Goal: Task Accomplishment & Management: Use online tool/utility

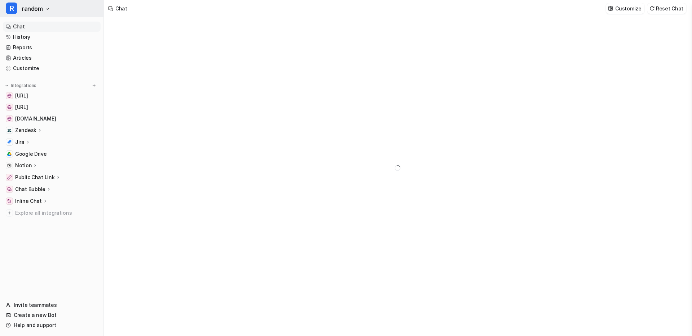
click at [36, 8] on span "random" at bounding box center [32, 9] width 21 height 10
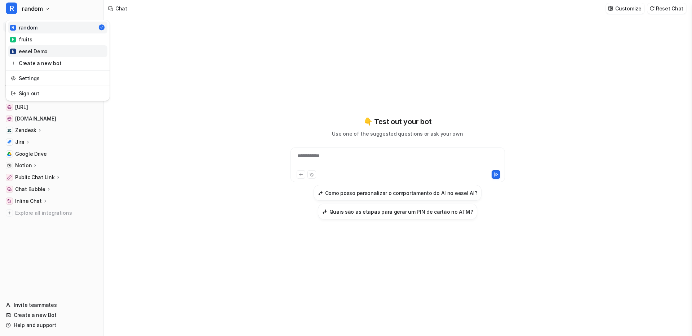
click at [36, 52] on div "E eesel Demo" at bounding box center [28, 52] width 37 height 8
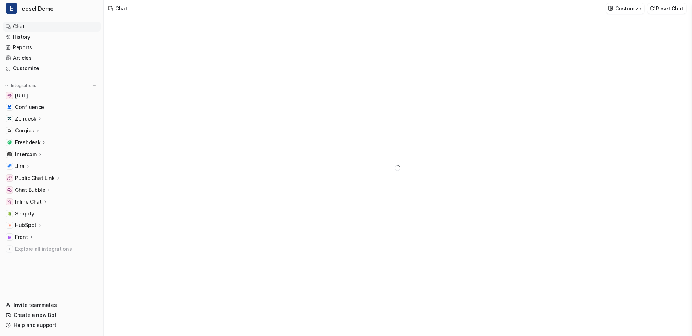
click at [38, 227] on icon at bounding box center [39, 225] width 5 height 5
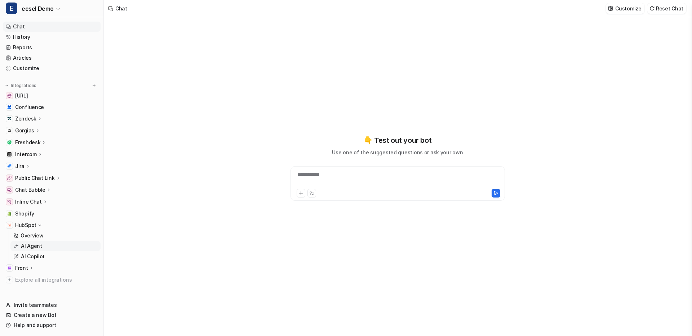
type textarea "**********"
click at [635, 11] on p "Customize" at bounding box center [628, 9] width 26 height 8
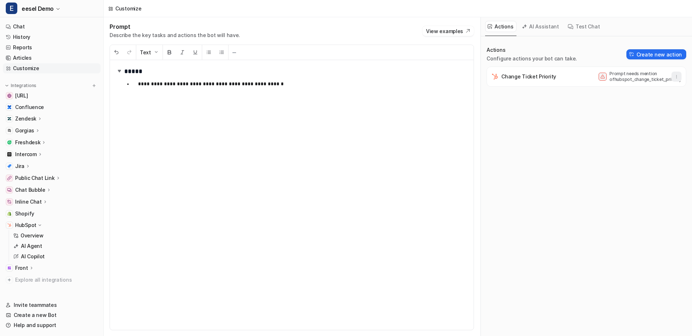
click at [679, 76] on button "button" at bounding box center [676, 77] width 10 height 10
click at [661, 89] on button "Delete" at bounding box center [641, 92] width 78 height 13
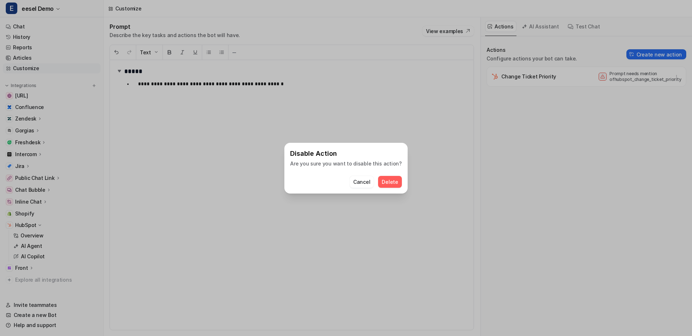
click at [385, 181] on span "Delete" at bounding box center [389, 182] width 16 height 8
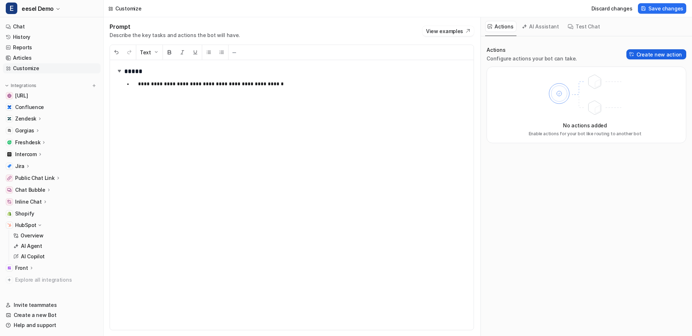
click at [653, 58] on button "Create new action" at bounding box center [656, 54] width 60 height 10
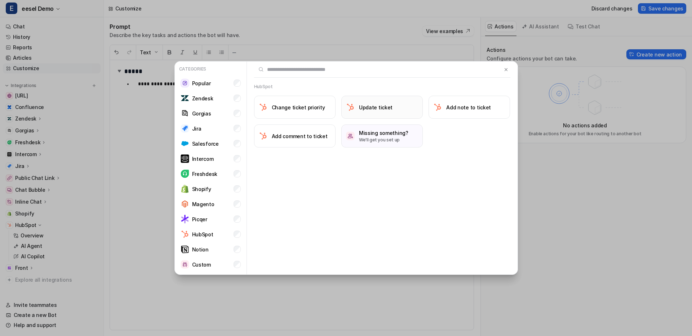
click at [393, 107] on button "Update ticket" at bounding box center [381, 107] width 81 height 23
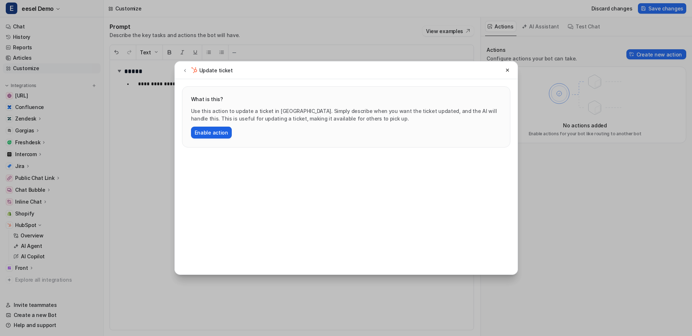
click at [202, 134] on button "Enable action" at bounding box center [211, 133] width 41 height 12
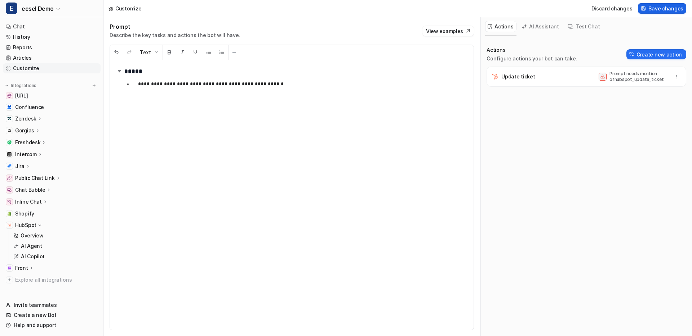
click at [676, 9] on span "Save changes" at bounding box center [665, 9] width 35 height 8
click at [340, 126] on div "**********" at bounding box center [291, 195] width 363 height 270
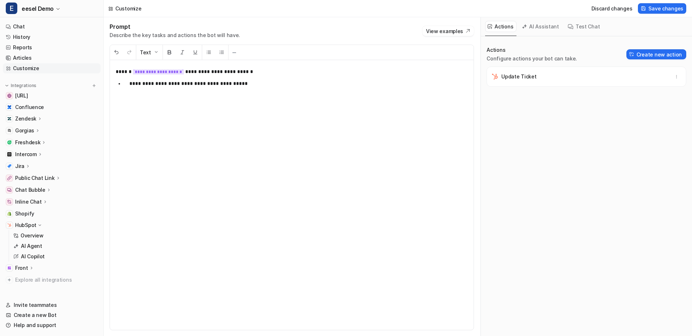
click at [640, 73] on div "Update Ticket" at bounding box center [585, 77] width 193 height 20
click at [310, 83] on p "**********" at bounding box center [298, 83] width 338 height 9
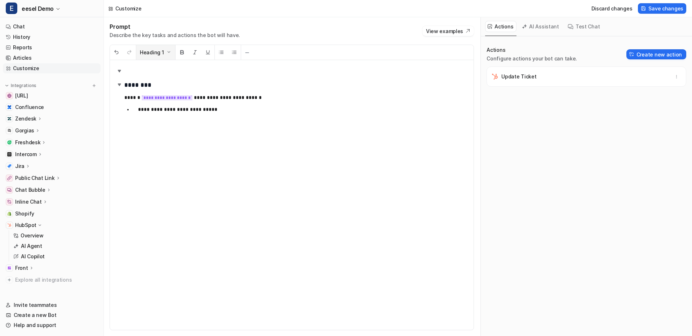
click at [170, 57] on button "Heading 1" at bounding box center [155, 52] width 39 height 15
click at [166, 54] on img at bounding box center [169, 52] width 6 height 6
click at [156, 74] on h1 at bounding box center [292, 71] width 352 height 11
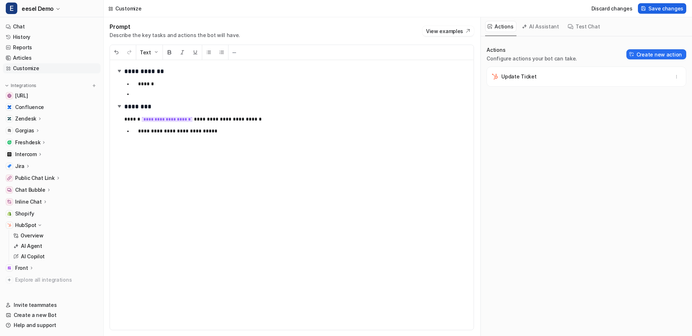
click at [652, 9] on span "Save changes" at bounding box center [665, 9] width 35 height 8
click at [26, 238] on p "Overview" at bounding box center [32, 235] width 23 height 7
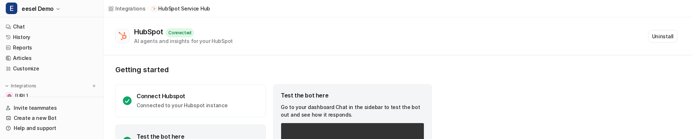
click at [274, 36] on div "HubSpot Connected AI agents and insights for your HubSpot Uninstall" at bounding box center [396, 35] width 562 height 17
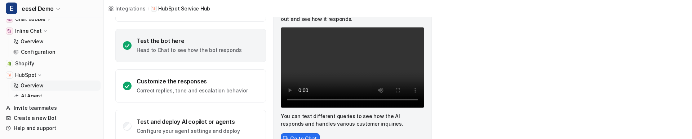
scroll to position [197, 0]
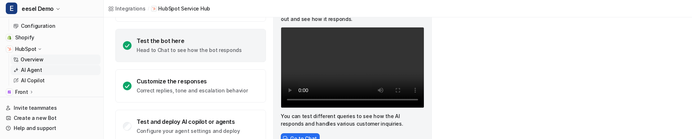
click at [51, 72] on link "AI Agent" at bounding box center [55, 70] width 90 height 10
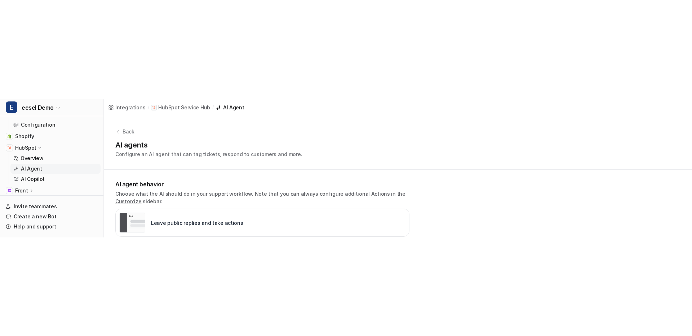
scroll to position [32, 0]
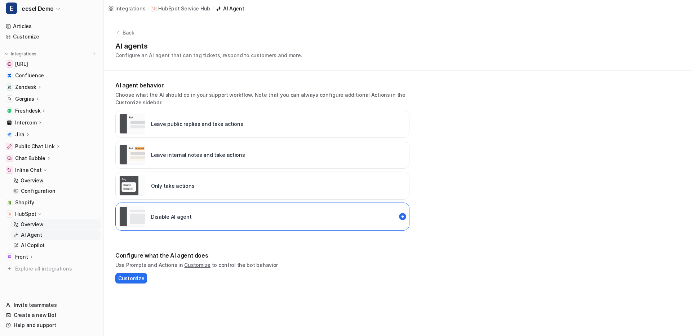
click at [50, 138] on link "Overview" at bounding box center [55, 225] width 90 height 10
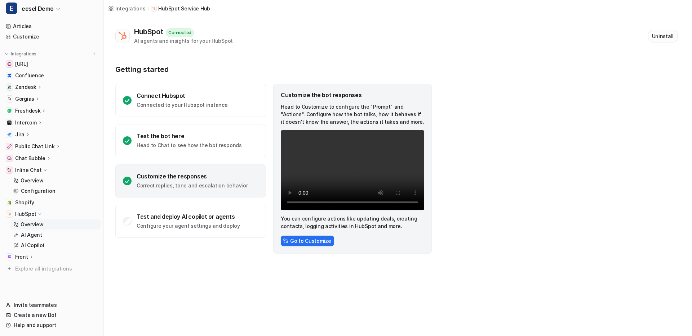
click at [667, 39] on button "Uninstall" at bounding box center [663, 36] width 30 height 13
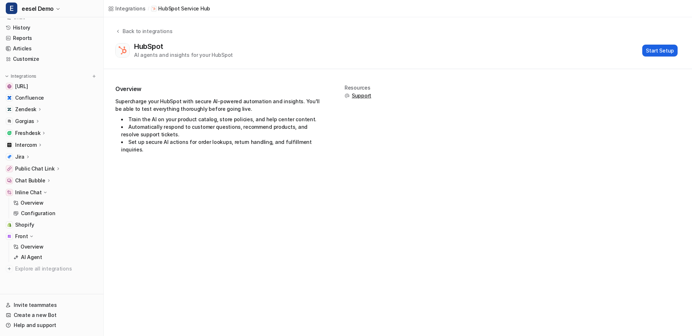
click at [667, 50] on button "Start Setup" at bounding box center [659, 51] width 35 height 12
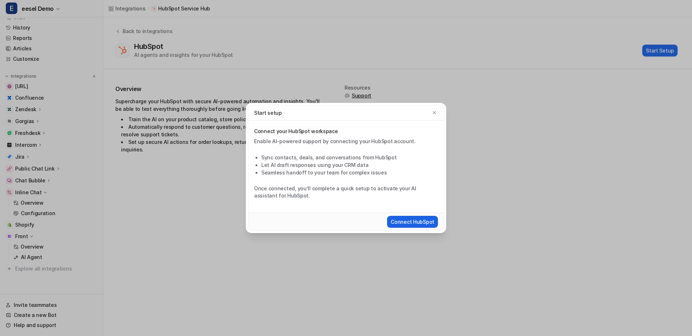
click at [400, 138] on button "Connect HubSpot" at bounding box center [412, 222] width 51 height 12
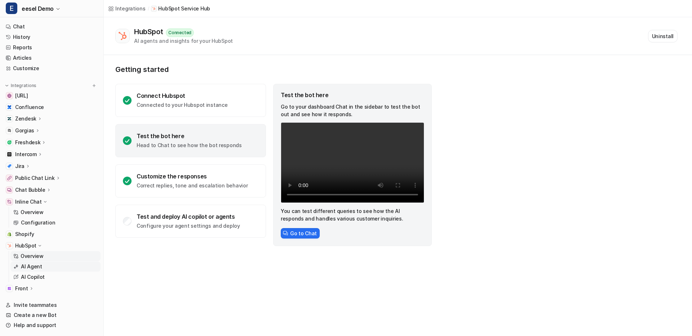
click at [60, 270] on link "AI Agent" at bounding box center [55, 267] width 90 height 10
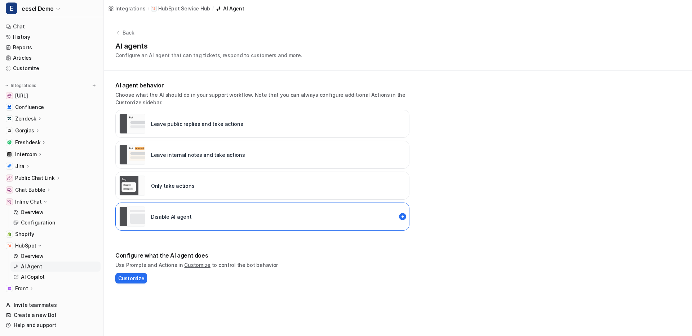
click at [228, 189] on div "Only take actions" at bounding box center [262, 186] width 294 height 28
click at [147, 149] on div "Leave internal notes and take actions" at bounding box center [182, 155] width 126 height 20
click at [31, 70] on link "Customize" at bounding box center [52, 68] width 98 height 10
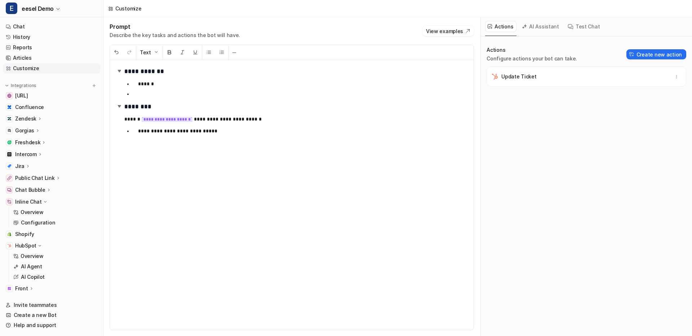
click at [245, 85] on p "******" at bounding box center [303, 84] width 330 height 9
click at [230, 133] on p "**********" at bounding box center [303, 131] width 330 height 9
click at [183, 70] on h1 "**********" at bounding box center [292, 71] width 352 height 11
click at [253, 130] on p "**********" at bounding box center [303, 131] width 330 height 9
click at [289, 133] on p "**********" at bounding box center [303, 131] width 330 height 9
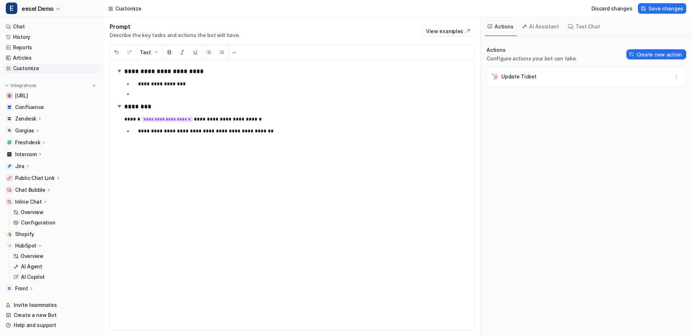
click at [242, 94] on p at bounding box center [303, 94] width 330 height 9
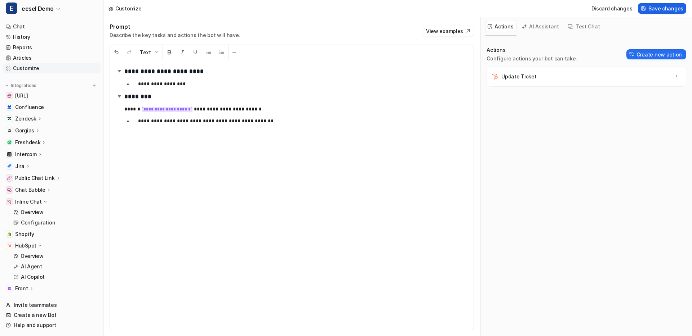
click at [668, 10] on span "Save changes" at bounding box center [665, 9] width 35 height 8
click at [23, 38] on link "History" at bounding box center [52, 37] width 98 height 10
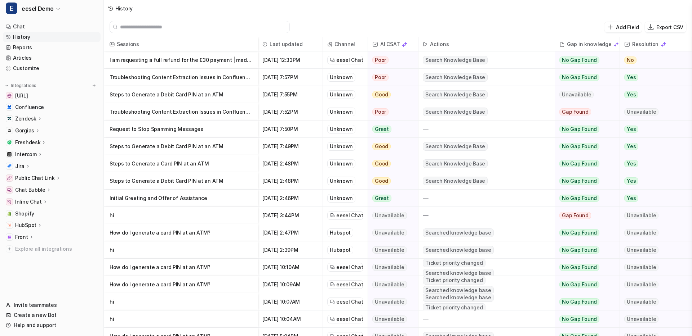
click at [37, 224] on icon at bounding box center [39, 225] width 5 height 5
click at [33, 236] on p "Overview" at bounding box center [32, 235] width 23 height 7
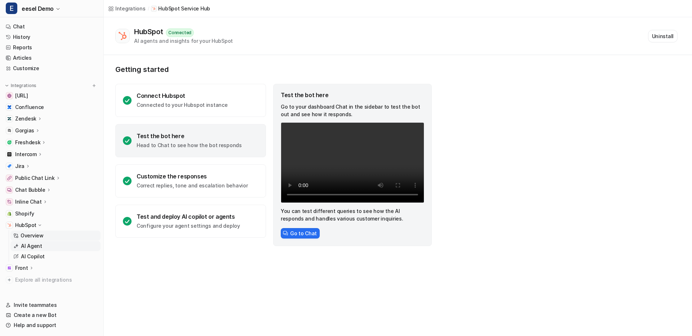
click at [50, 247] on link "AI Agent" at bounding box center [55, 246] width 90 height 10
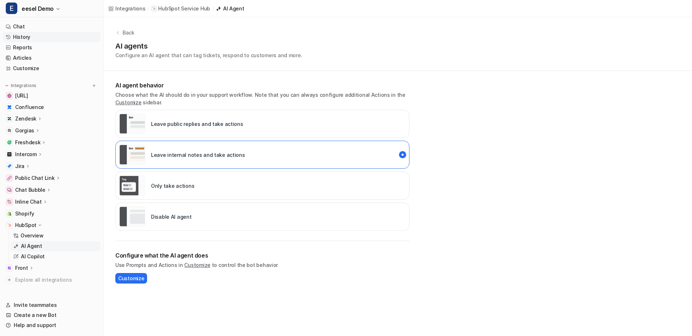
click at [33, 35] on link "History" at bounding box center [52, 37] width 98 height 10
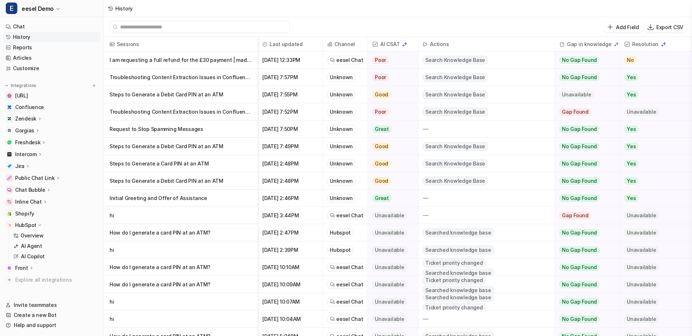
click at [343, 236] on div "Hubspot" at bounding box center [340, 233] width 26 height 9
click at [29, 247] on p "AI Agent" at bounding box center [31, 246] width 21 height 7
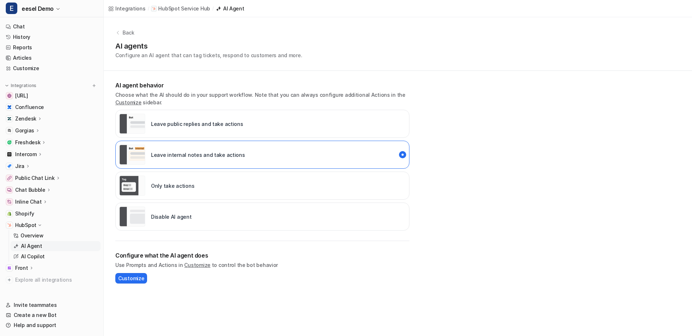
click at [179, 126] on p "Leave public replies and take actions" at bounding box center [197, 124] width 92 height 8
click at [177, 156] on p "Leave internal notes and take actions" at bounding box center [198, 155] width 94 height 8
click at [38, 256] on p "AI Copilot" at bounding box center [33, 256] width 24 height 7
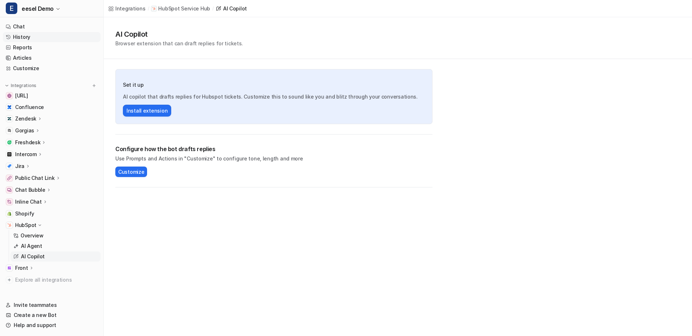
click at [46, 40] on link "History" at bounding box center [52, 37] width 98 height 10
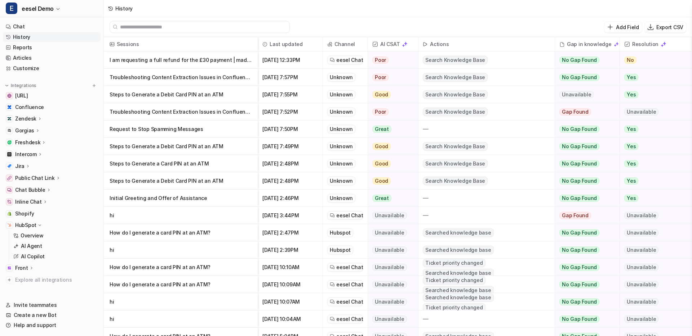
click at [489, 16] on div "History" at bounding box center [398, 8] width 588 height 17
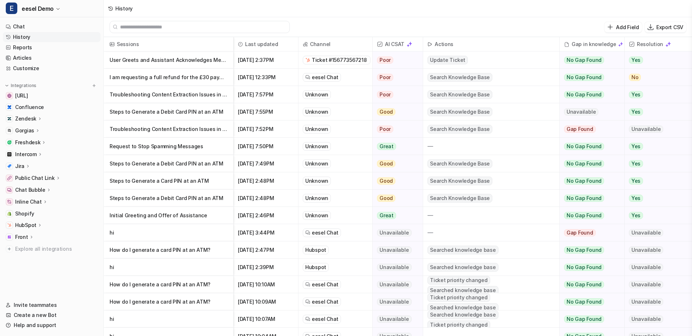
click at [193, 59] on p "User Greets and Assistant Acknowledges Message" at bounding box center [168, 60] width 118 height 17
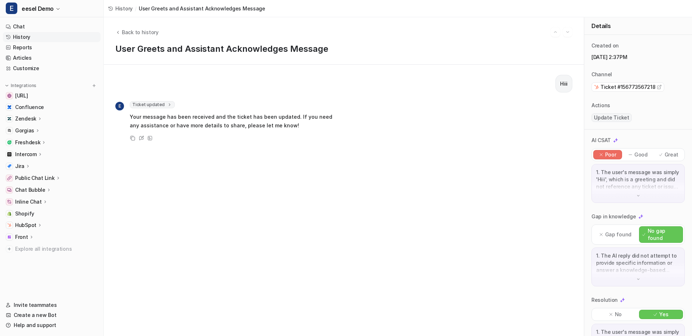
click at [152, 99] on div "Hiii E Ticket updated 1 Ticket was successfully updated Your message has been r…" at bounding box center [343, 200] width 457 height 251
click at [152, 103] on span "Ticket updated" at bounding box center [152, 104] width 45 height 7
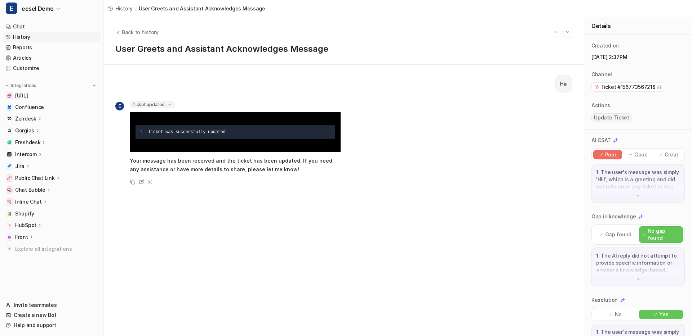
click at [152, 103] on span "Ticket updated" at bounding box center [152, 104] width 45 height 7
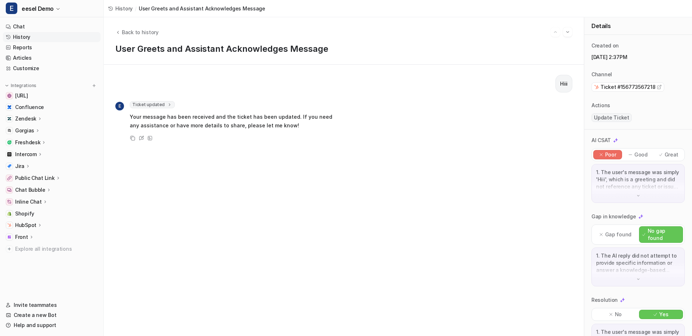
click at [152, 103] on span "Ticket updated" at bounding box center [152, 104] width 45 height 7
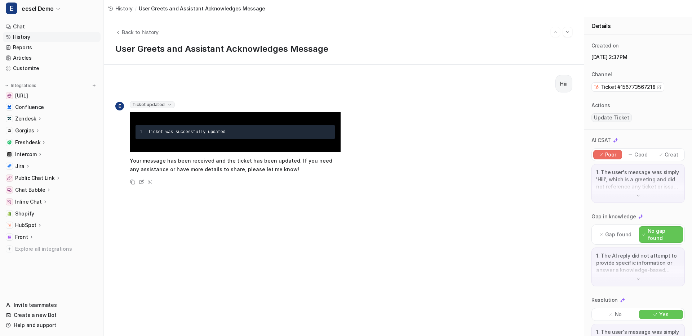
click at [152, 103] on span "Ticket updated" at bounding box center [152, 104] width 45 height 7
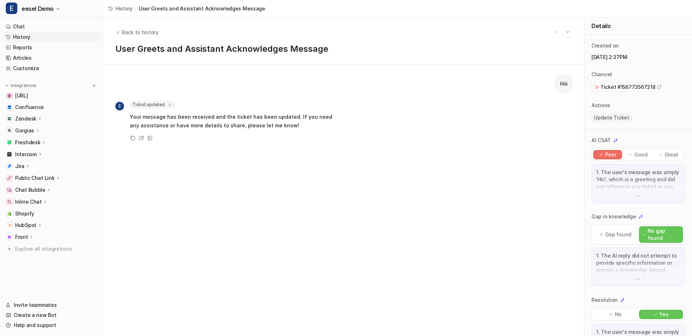
click at [161, 108] on div "Ticket updated 1 Ticket was successfully updated" at bounding box center [235, 105] width 211 height 9
click at [161, 105] on span "Ticket updated" at bounding box center [152, 104] width 45 height 7
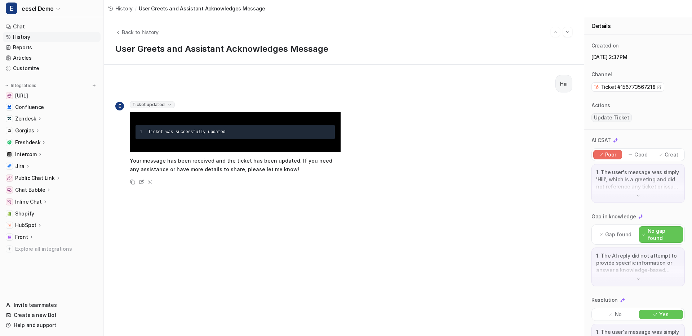
click at [161, 105] on span "Ticket updated" at bounding box center [152, 104] width 45 height 7
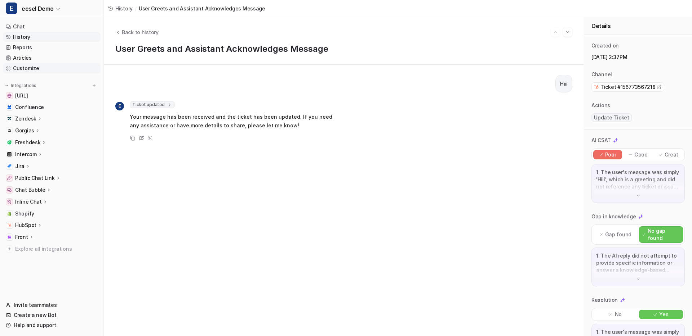
click at [29, 70] on link "Customize" at bounding box center [52, 68] width 98 height 10
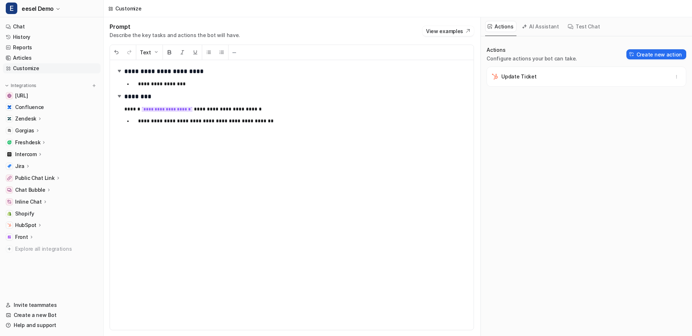
click at [164, 124] on p "**********" at bounding box center [303, 121] width 330 height 9
click at [334, 122] on p "**********" at bounding box center [303, 121] width 330 height 9
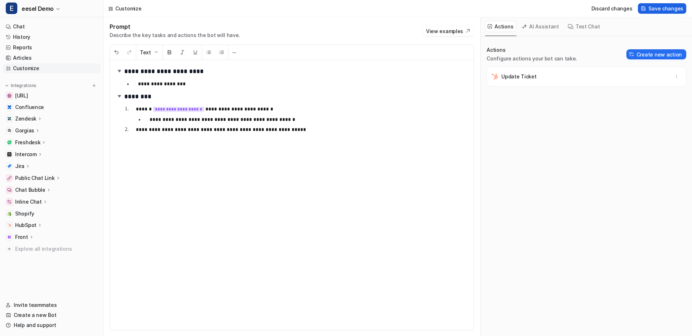
click at [660, 8] on span "Save changes" at bounding box center [665, 9] width 35 height 8
click at [645, 52] on button "Create new action" at bounding box center [656, 54] width 60 height 10
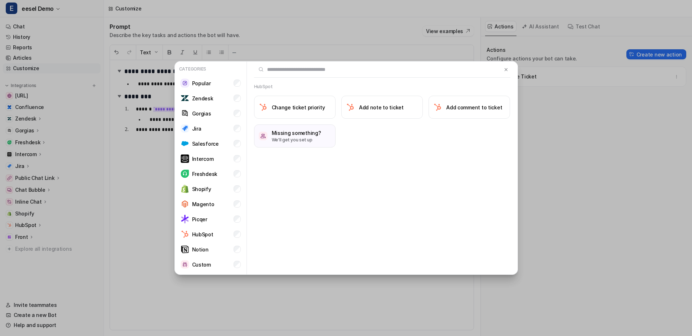
click at [434, 20] on div "Categories Popular Zendesk Gorgias Jira Salesforce Intercom Freshdesk Shopify M…" at bounding box center [346, 168] width 355 height 336
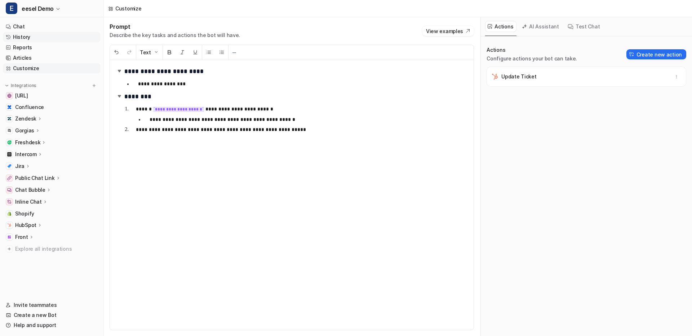
click at [21, 35] on link "History" at bounding box center [52, 37] width 98 height 10
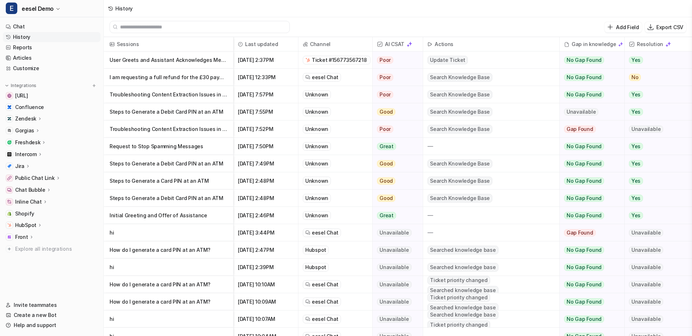
click at [198, 61] on p "User Greets and Assistant Acknowledges Message" at bounding box center [168, 60] width 118 height 17
click at [178, 57] on p "User Greets and Assistant Acknowledges Message" at bounding box center [168, 60] width 118 height 17
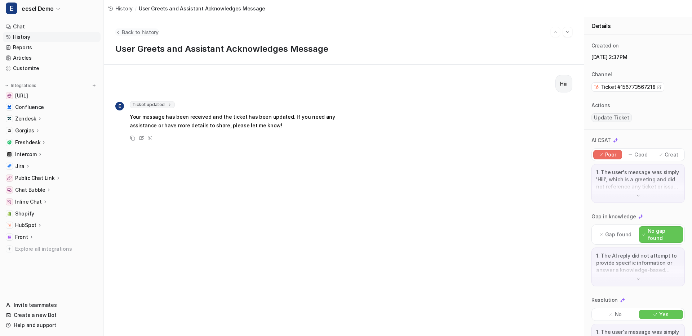
click at [140, 33] on span "Back to history" at bounding box center [140, 32] width 37 height 8
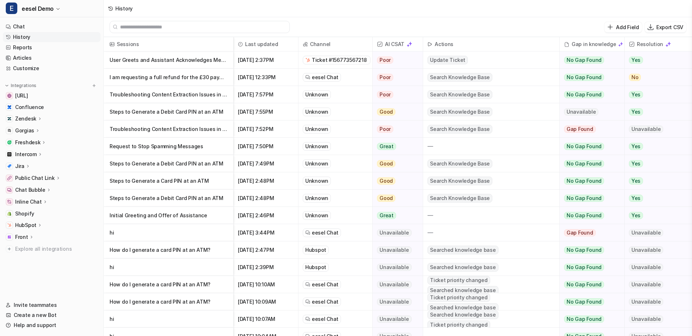
click at [151, 61] on p "User Greets and Assistant Acknowledges Message" at bounding box center [168, 60] width 118 height 17
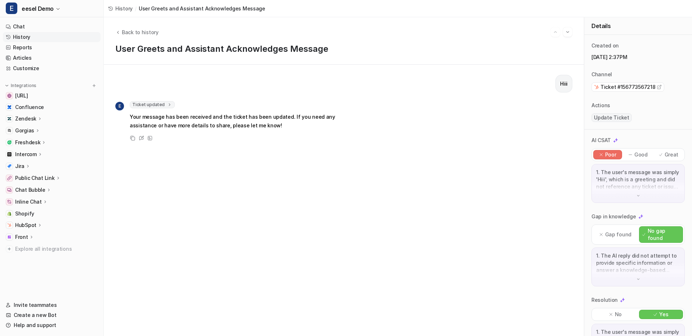
click at [152, 105] on span "Ticket updated" at bounding box center [152, 104] width 45 height 7
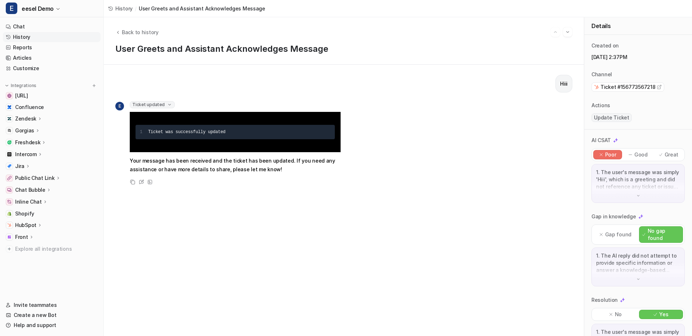
click at [152, 105] on span "Ticket updated" at bounding box center [152, 104] width 45 height 7
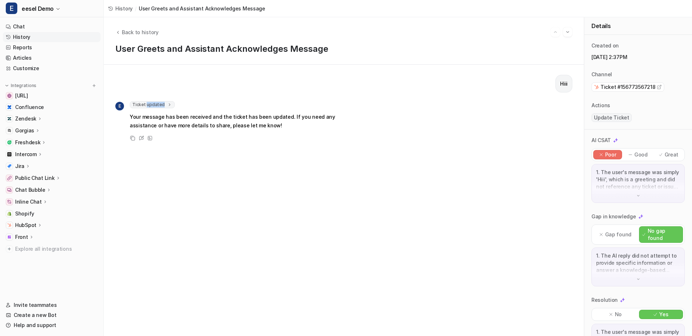
click at [152, 105] on span "Ticket updated" at bounding box center [152, 104] width 45 height 7
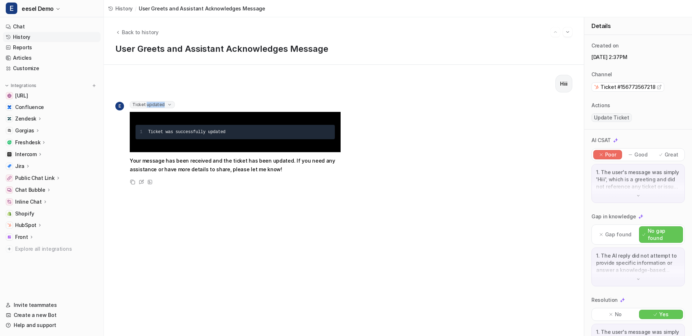
click at [152, 105] on span "Ticket updated" at bounding box center [152, 104] width 45 height 7
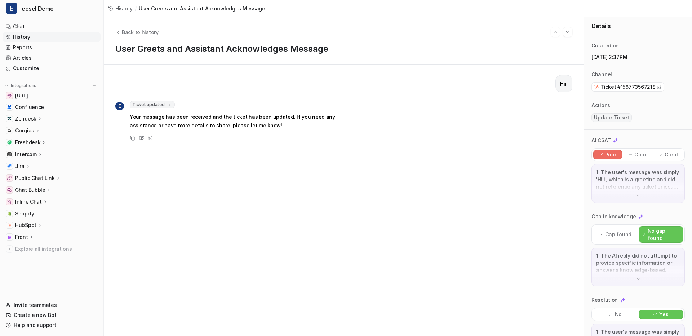
click at [154, 91] on div "Hiii" at bounding box center [343, 84] width 457 height 18
click at [154, 103] on span "Ticket updated" at bounding box center [152, 104] width 45 height 7
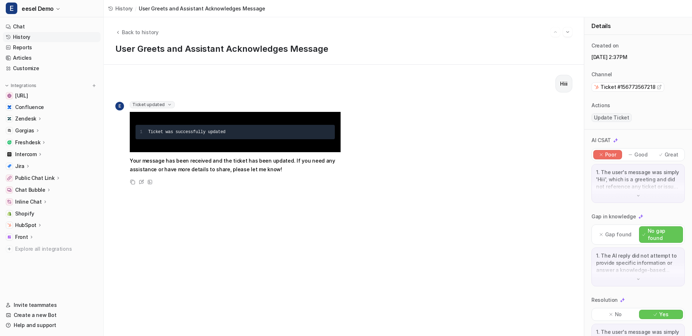
click at [154, 103] on span "Ticket updated" at bounding box center [152, 104] width 45 height 7
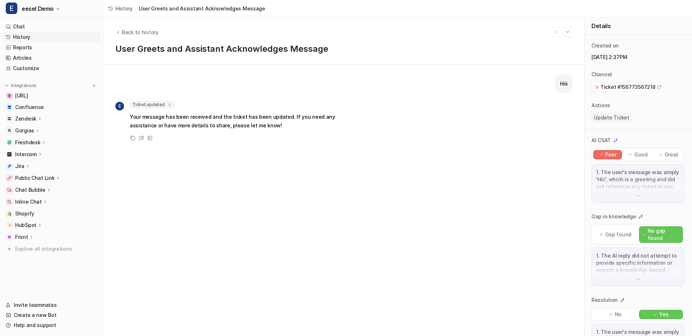
click at [167, 103] on icon at bounding box center [169, 104] width 5 height 5
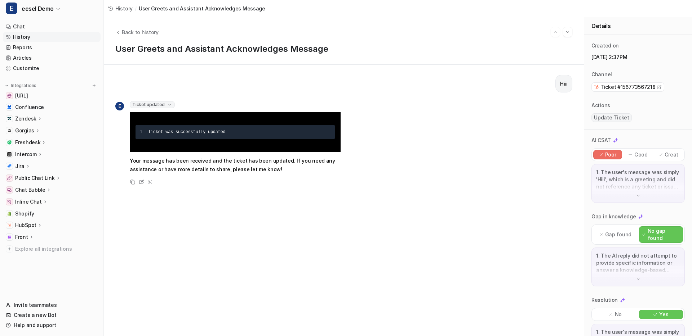
click at [167, 106] on icon at bounding box center [169, 104] width 5 height 5
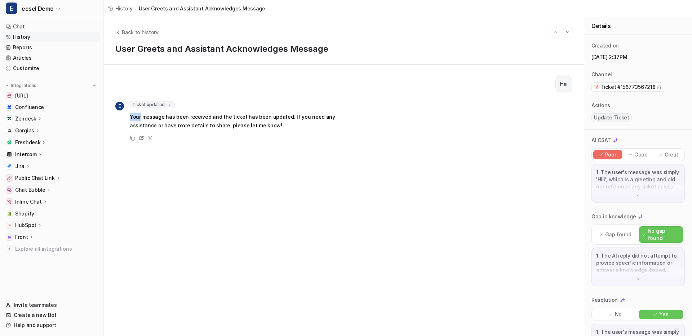
click at [167, 106] on icon at bounding box center [169, 104] width 5 height 5
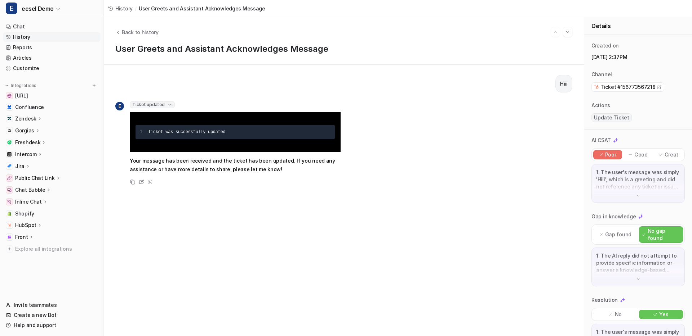
click at [167, 106] on icon at bounding box center [169, 104] width 5 height 5
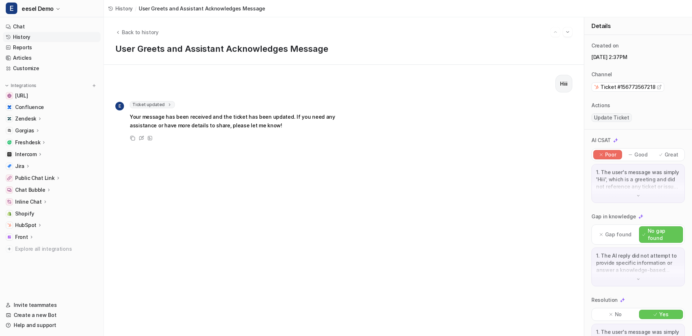
click at [167, 87] on div "Hiii" at bounding box center [343, 84] width 457 height 18
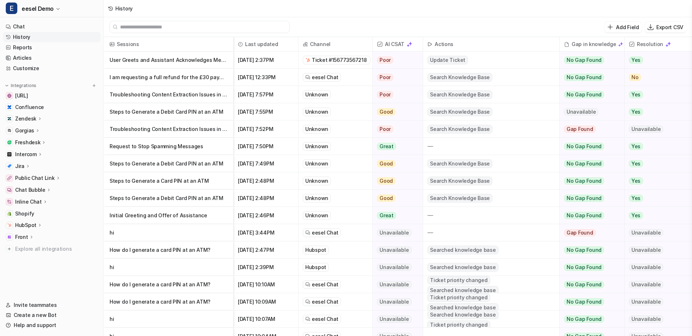
click at [169, 61] on p "User Greets and Assistant Acknowledges Message" at bounding box center [168, 60] width 118 height 17
click at [214, 62] on p "User Greets and Assistant Acknowledges Message" at bounding box center [168, 60] width 118 height 17
click at [173, 63] on p "User Greets and Assistant Acknowledges Message" at bounding box center [168, 60] width 118 height 17
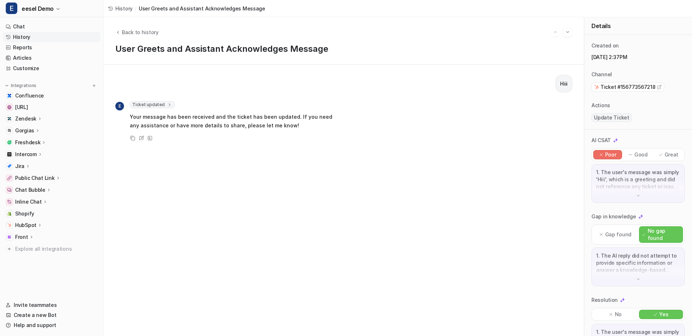
click at [161, 103] on span "Ticket updated" at bounding box center [152, 104] width 45 height 7
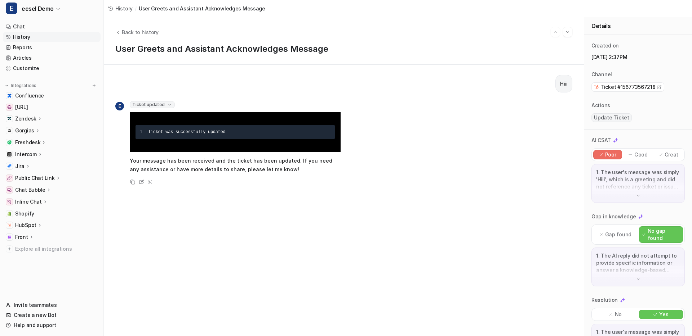
click at [161, 103] on span "Ticket updated" at bounding box center [152, 104] width 45 height 7
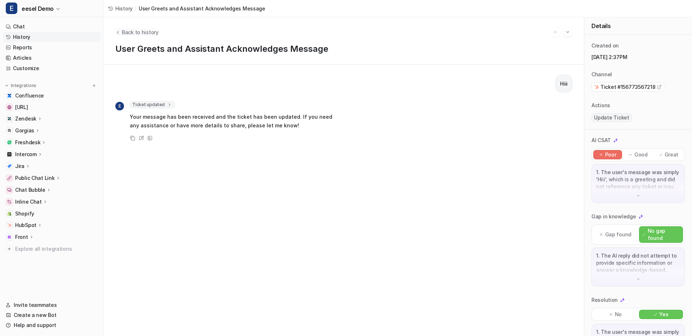
click at [141, 29] on span "Back to history" at bounding box center [140, 32] width 37 height 8
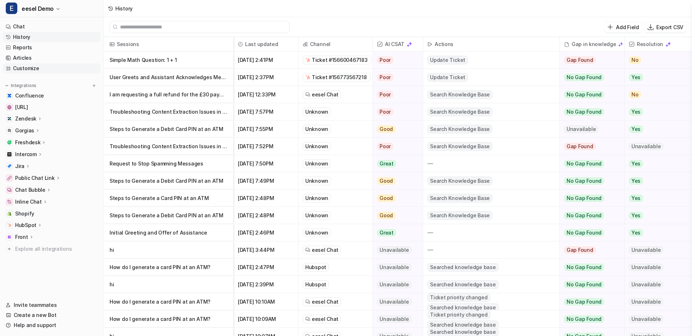
click at [21, 73] on link "Customize" at bounding box center [52, 68] width 98 height 10
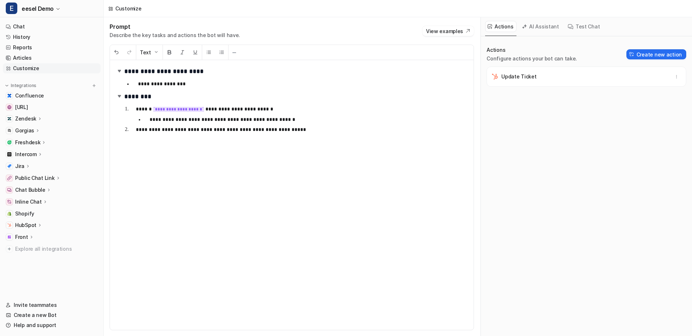
click at [583, 27] on button "Test Chat" at bounding box center [584, 26] width 38 height 11
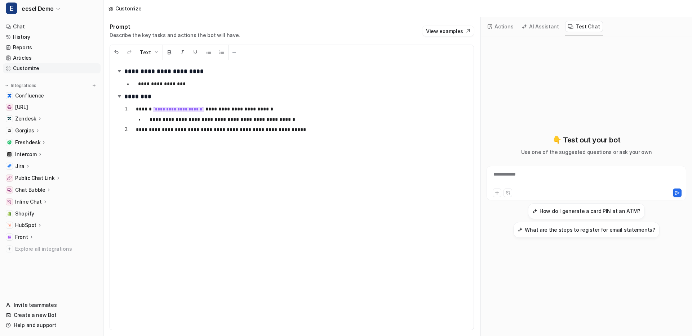
click at [564, 173] on div "**********" at bounding box center [586, 179] width 196 height 17
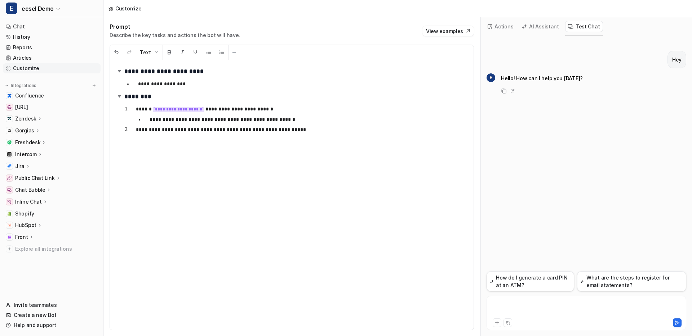
click at [538, 309] on div at bounding box center [586, 309] width 196 height 17
click at [542, 305] on div "**********" at bounding box center [586, 309] width 196 height 17
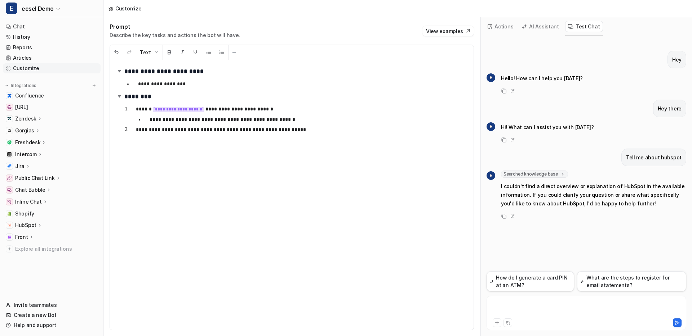
click at [510, 312] on div at bounding box center [586, 309] width 196 height 17
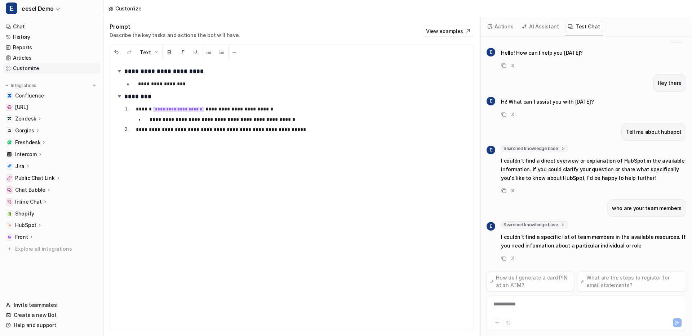
scroll to position [34, 0]
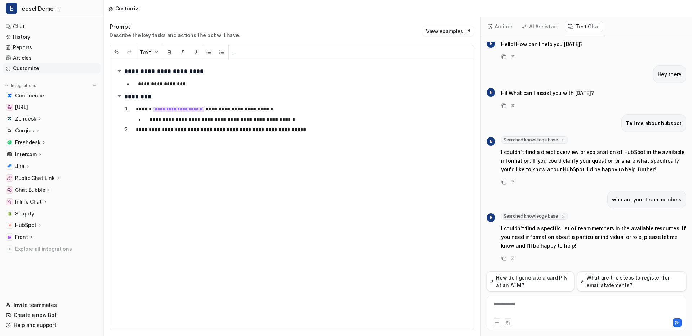
click at [286, 131] on p "**********" at bounding box center [302, 129] width 332 height 9
click at [184, 121] on p "**********" at bounding box center [308, 119] width 318 height 9
click at [181, 120] on p "**********" at bounding box center [308, 119] width 318 height 9
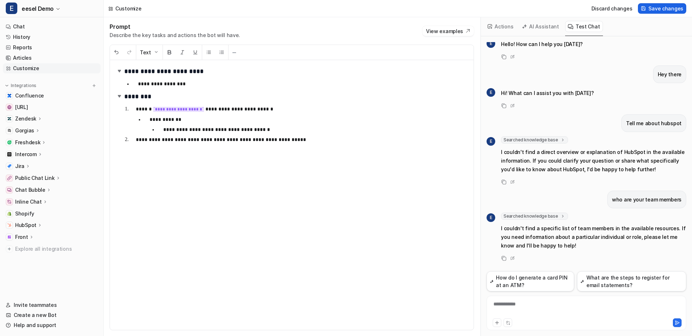
click at [666, 10] on span "Save changes" at bounding box center [665, 9] width 35 height 8
click at [24, 25] on link "Chat" at bounding box center [52, 27] width 98 height 10
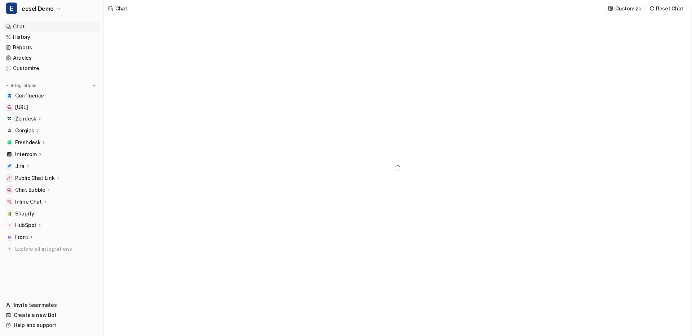
type textarea "**********"
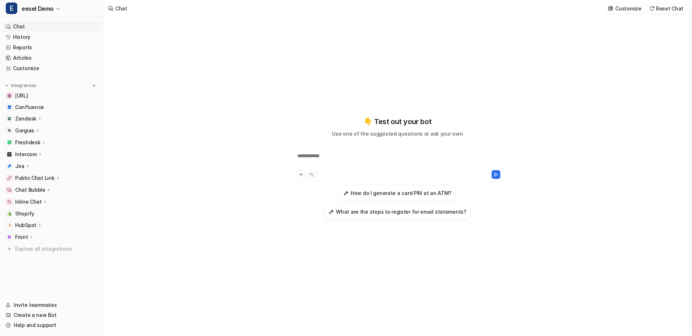
click at [338, 154] on div "**********" at bounding box center [397, 160] width 211 height 17
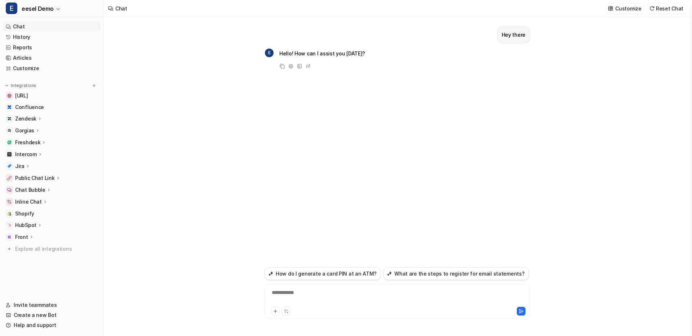
click at [357, 296] on div "**********" at bounding box center [397, 297] width 261 height 17
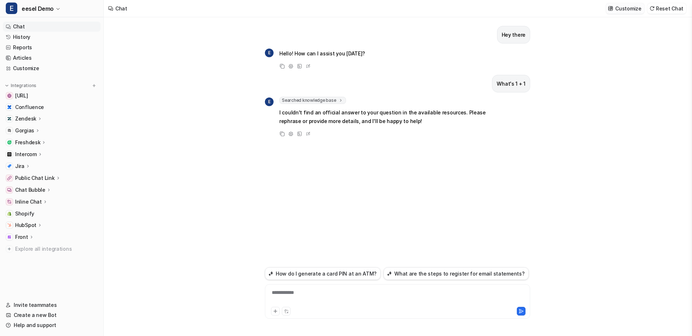
click at [625, 8] on p "Customize" at bounding box center [628, 9] width 26 height 8
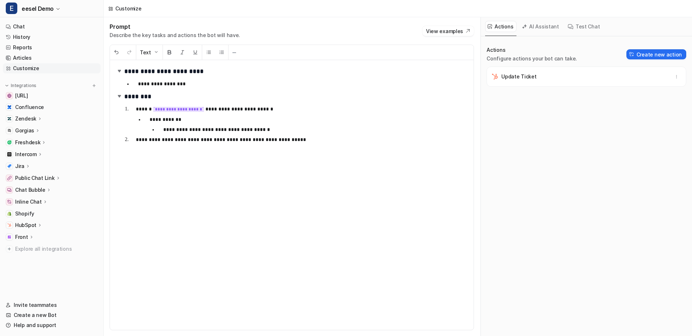
click at [162, 130] on li "**********" at bounding box center [312, 129] width 310 height 9
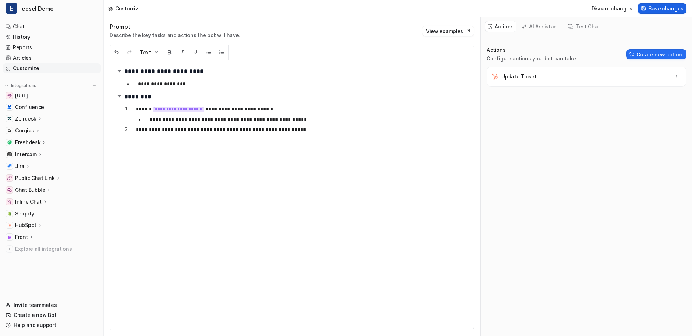
click at [652, 10] on span "Save changes" at bounding box center [665, 9] width 35 height 8
click at [328, 124] on p "**********" at bounding box center [308, 119] width 318 height 9
click at [185, 121] on p "**********" at bounding box center [308, 119] width 318 height 9
click at [299, 127] on p "**********" at bounding box center [302, 129] width 332 height 9
click at [31, 38] on link "History" at bounding box center [52, 37] width 98 height 10
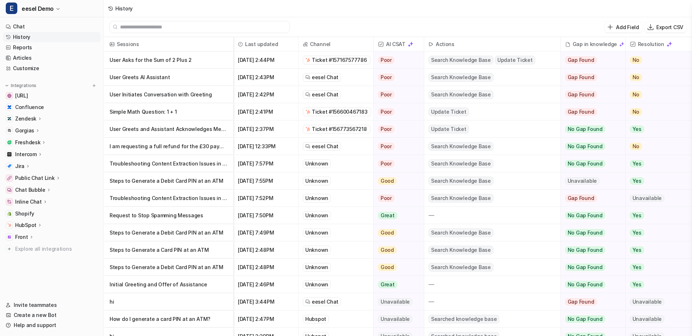
click at [183, 59] on p "User Asks for the Sum of 2 Plus 2" at bounding box center [168, 60] width 118 height 17
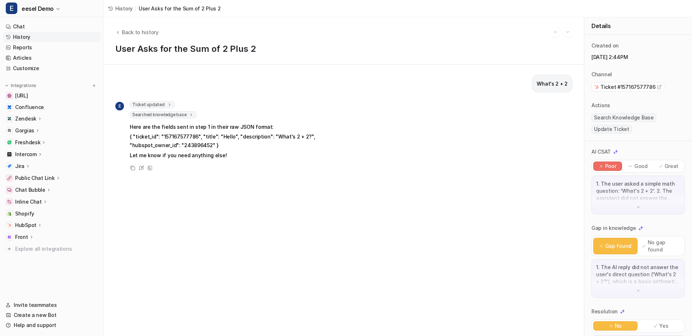
click at [167, 104] on icon at bounding box center [169, 104] width 5 height 5
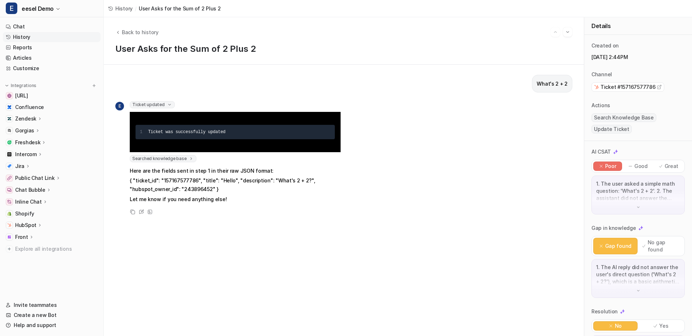
click at [167, 103] on icon at bounding box center [169, 104] width 5 height 5
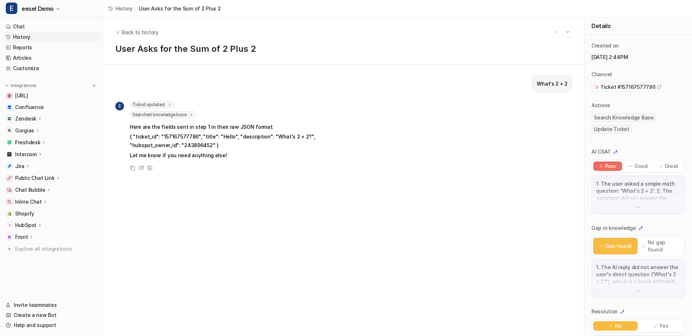
click at [141, 32] on span "Back to history" at bounding box center [140, 32] width 37 height 8
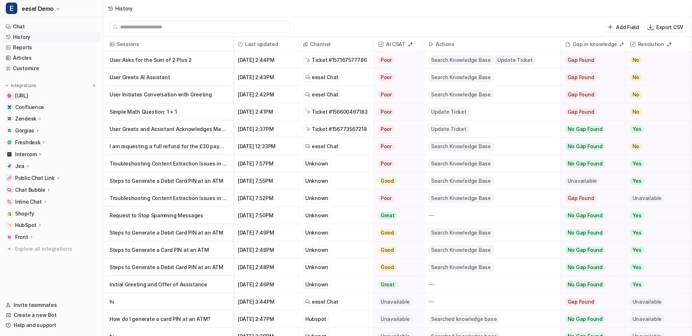
click at [174, 61] on p "User Asks for the Sum of 2 Plus 2" at bounding box center [168, 60] width 118 height 17
click at [393, 26] on div "Add Field Export CSV" at bounding box center [398, 27] width 588 height 20
